Goal: Transaction & Acquisition: Purchase product/service

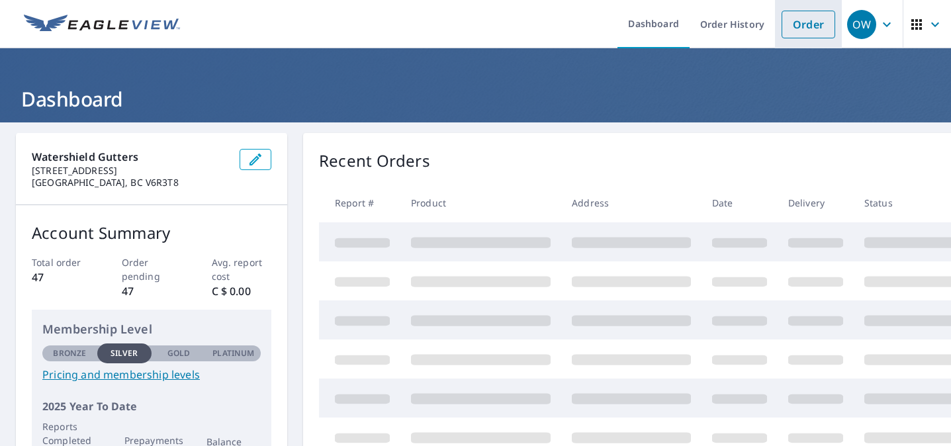
click at [801, 12] on link "Order" at bounding box center [809, 25] width 54 height 28
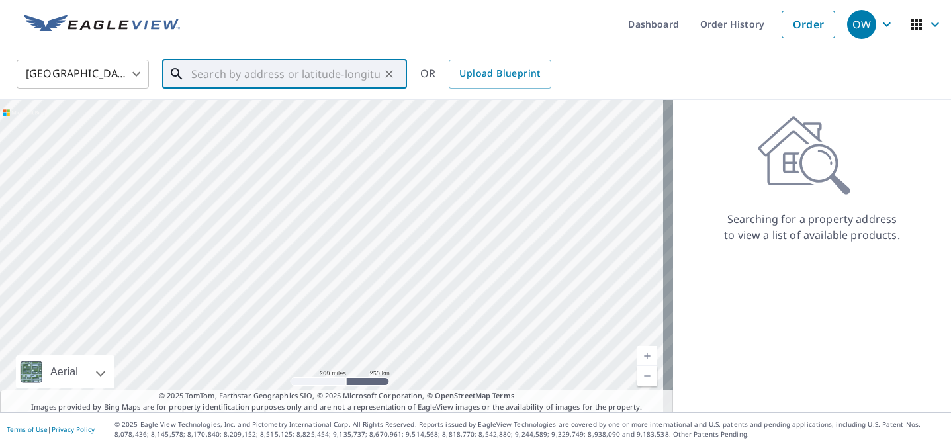
click at [379, 66] on input "text" at bounding box center [285, 74] width 189 height 37
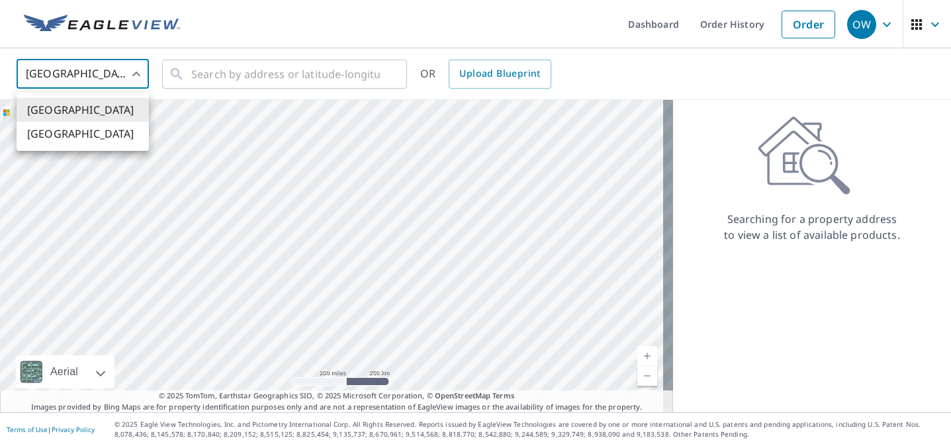
click at [64, 84] on body "OW OW Dashboard Order History Order OW [GEOGRAPHIC_DATA] US ​ ​ OR Upload Bluep…" at bounding box center [475, 223] width 951 height 446
click at [90, 134] on li "[GEOGRAPHIC_DATA]" at bounding box center [83, 134] width 132 height 24
type input "CA"
click at [216, 79] on input "text" at bounding box center [285, 74] width 189 height 37
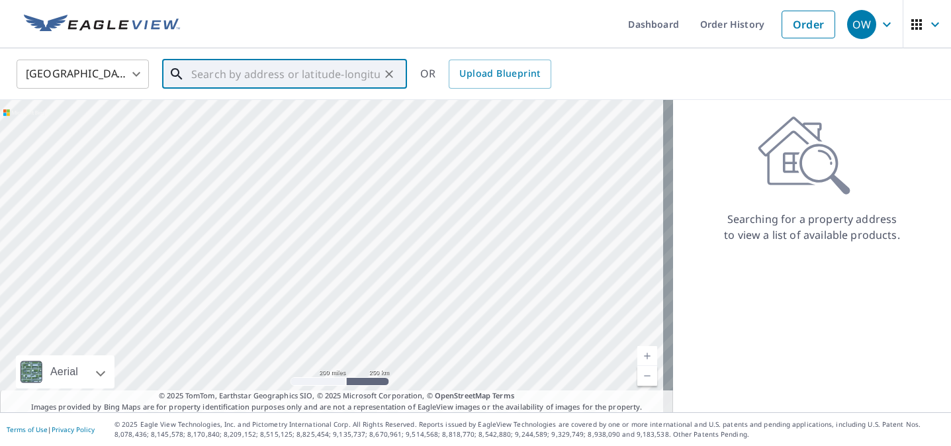
paste input "[STREET_ADDRESS]"
click at [295, 111] on span "[STREET_ADDRESS]" at bounding box center [293, 113] width 208 height 16
type input "[STREET_ADDRESS]"
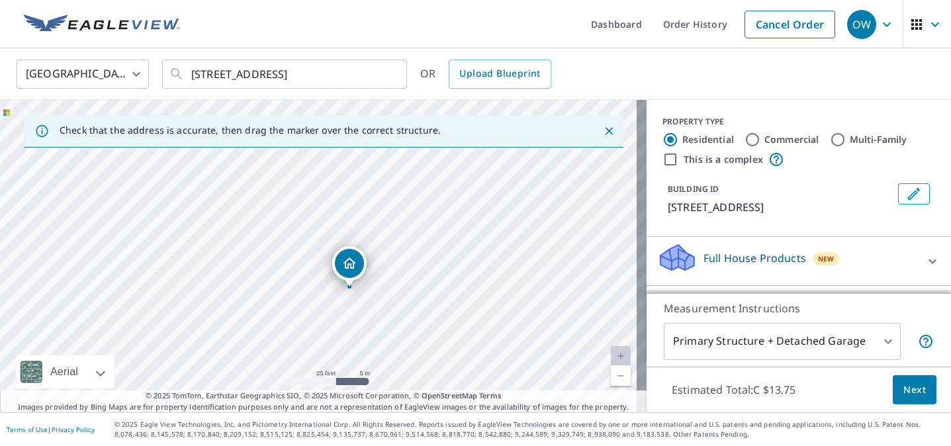
drag, startPoint x: 340, startPoint y: 231, endPoint x: 378, endPoint y: 275, distance: 58.6
click at [378, 275] on div "[STREET_ADDRESS]" at bounding box center [323, 256] width 647 height 312
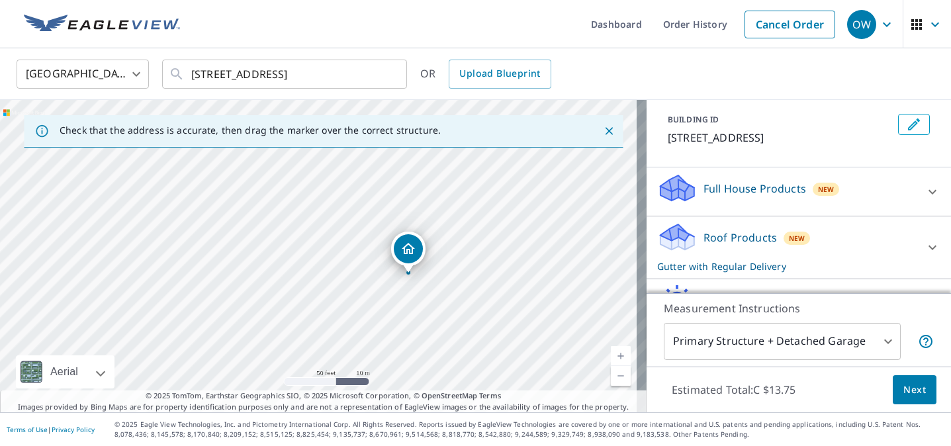
scroll to position [67, 0]
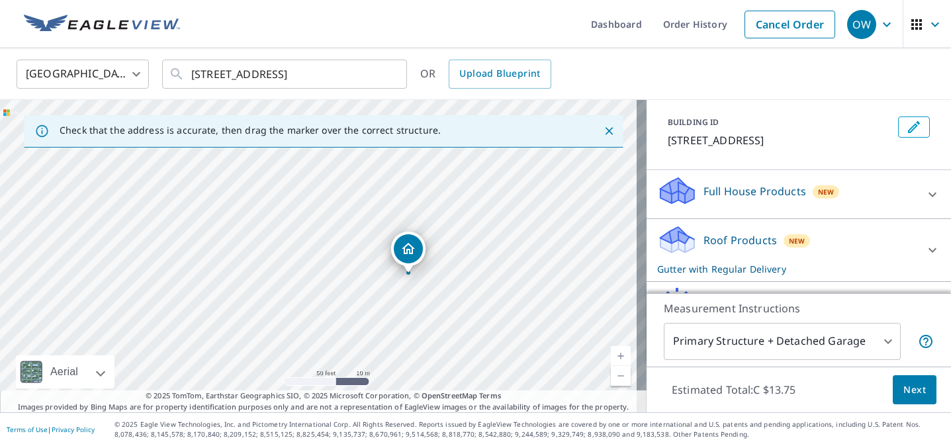
click at [925, 203] on icon at bounding box center [933, 195] width 16 height 16
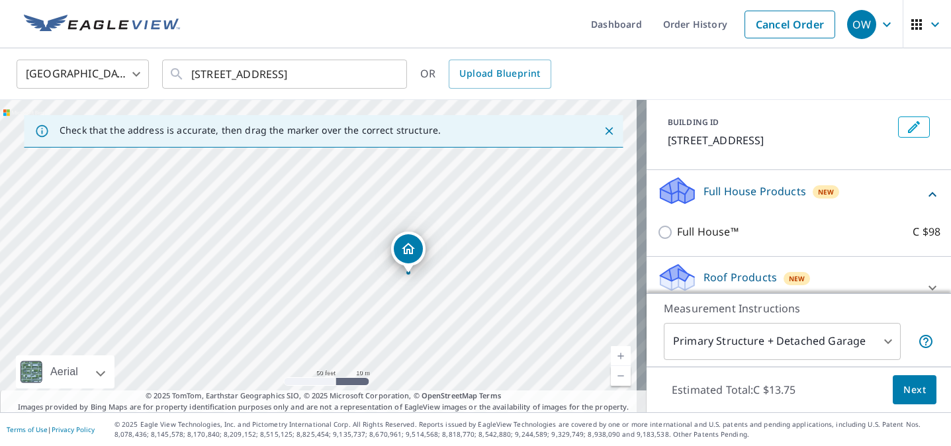
click at [929, 197] on icon at bounding box center [933, 194] width 8 height 5
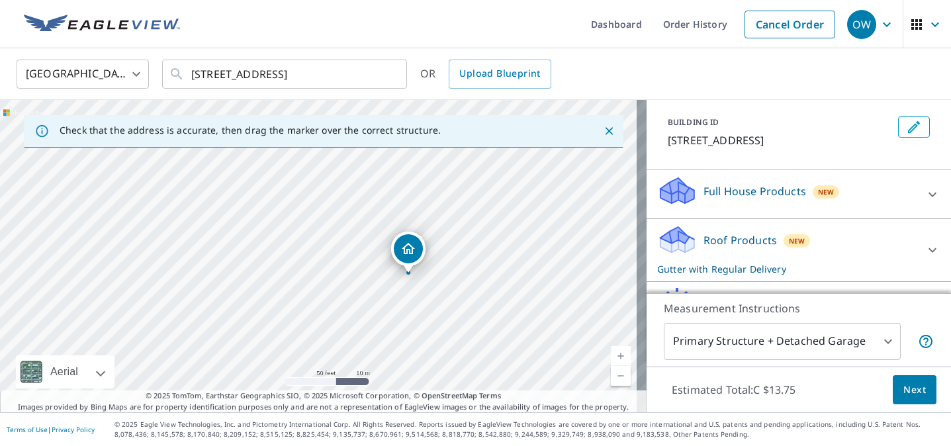
scroll to position [88, 0]
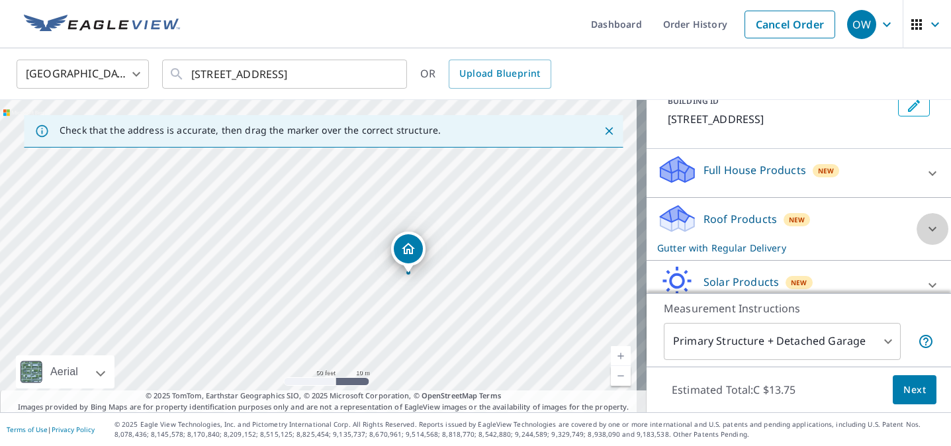
click at [925, 237] on icon at bounding box center [933, 229] width 16 height 16
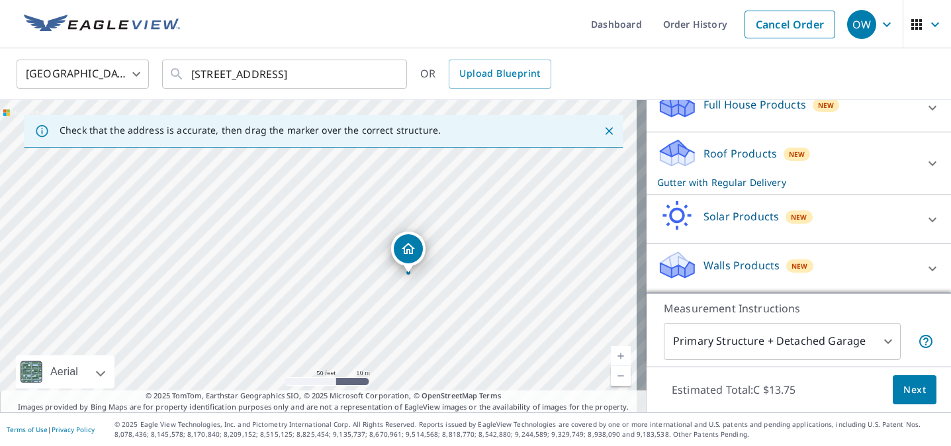
scroll to position [169, 0]
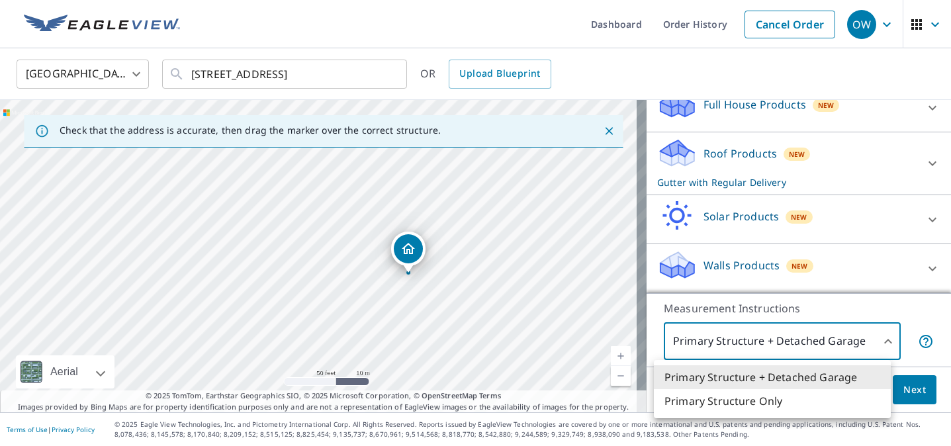
click at [865, 330] on body "OW OW Dashboard Order History Cancel Order OW Canada CA ​ [STREET_ADDRESS] ​ OR…" at bounding box center [475, 223] width 951 height 446
click at [850, 373] on li "Primary Structure + Detached Garage" at bounding box center [772, 377] width 237 height 24
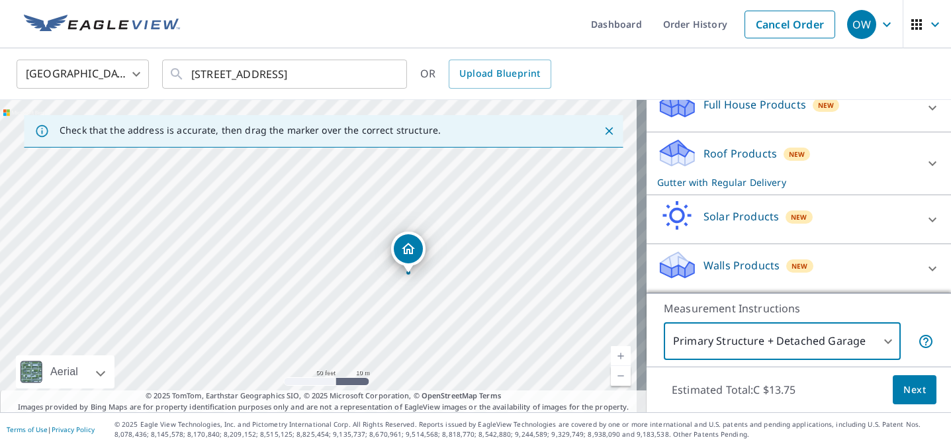
click at [903, 388] on span "Next" at bounding box center [914, 390] width 23 height 17
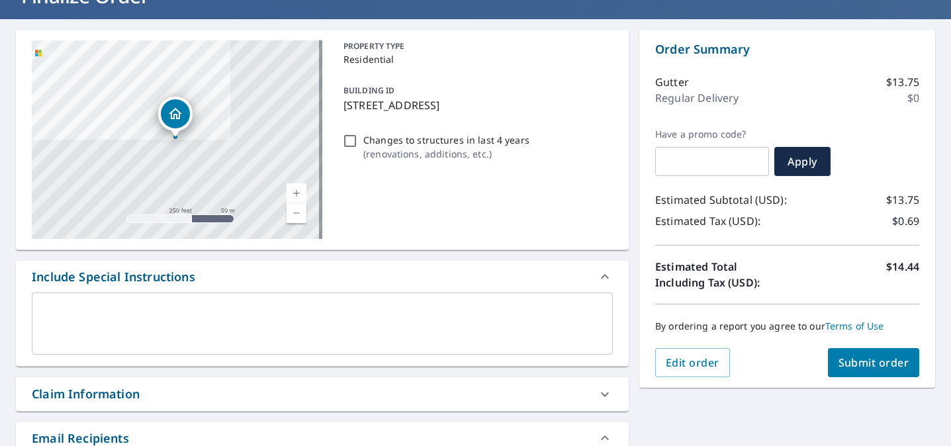
scroll to position [148, 0]
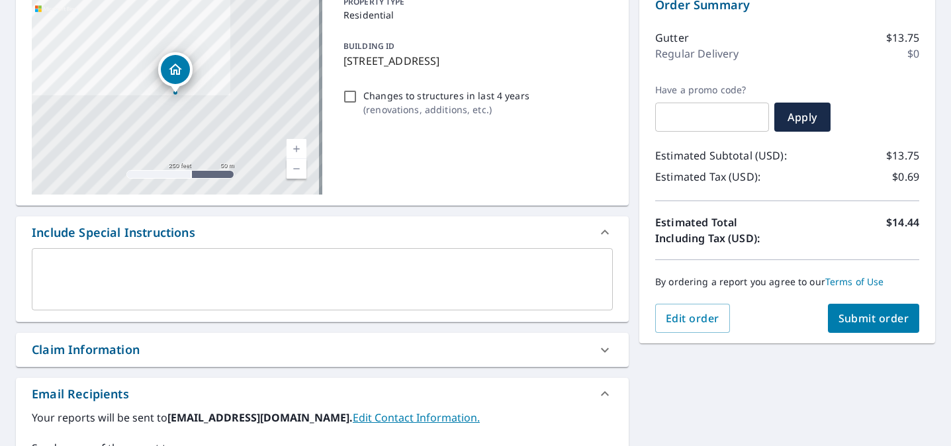
click at [870, 318] on span "Submit order" at bounding box center [873, 318] width 71 height 15
